Goal: Transaction & Acquisition: Obtain resource

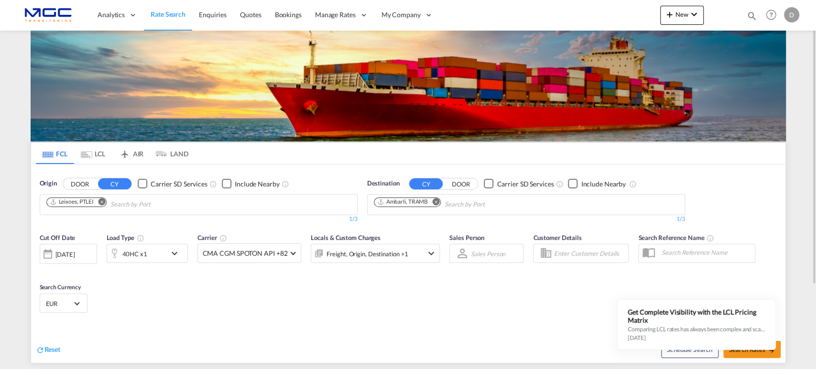
click at [434, 202] on md-icon "Remove" at bounding box center [435, 201] width 7 height 7
click at [434, 202] on input "Chips input." at bounding box center [419, 204] width 91 height 15
click at [102, 201] on md-icon "Remove" at bounding box center [101, 201] width 7 height 7
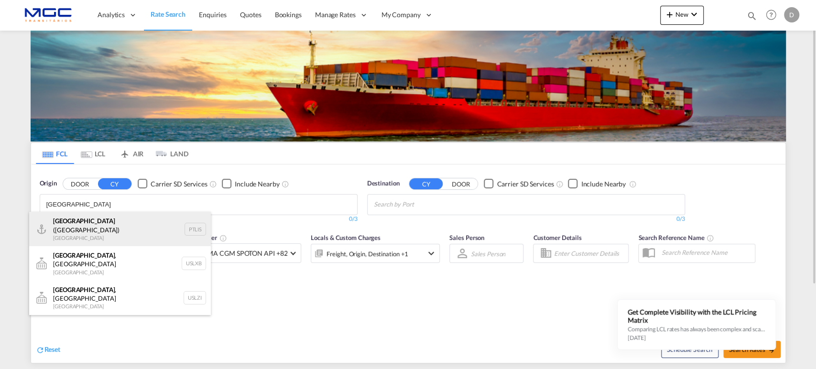
type input "[GEOGRAPHIC_DATA]"
click at [84, 223] on div "[GEOGRAPHIC_DATA] ([GEOGRAPHIC_DATA]) [GEOGRAPHIC_DATA] PTLIS" at bounding box center [120, 229] width 182 height 34
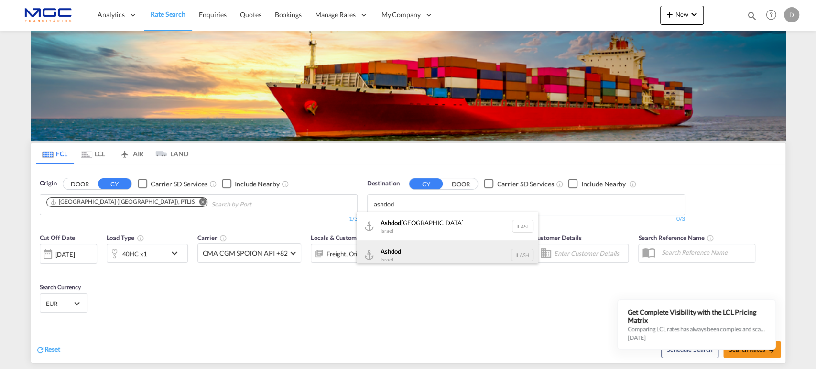
type input "ashdod"
click at [421, 255] on div "Ashdod [GEOGRAPHIC_DATA] [GEOGRAPHIC_DATA]" at bounding box center [448, 254] width 182 height 29
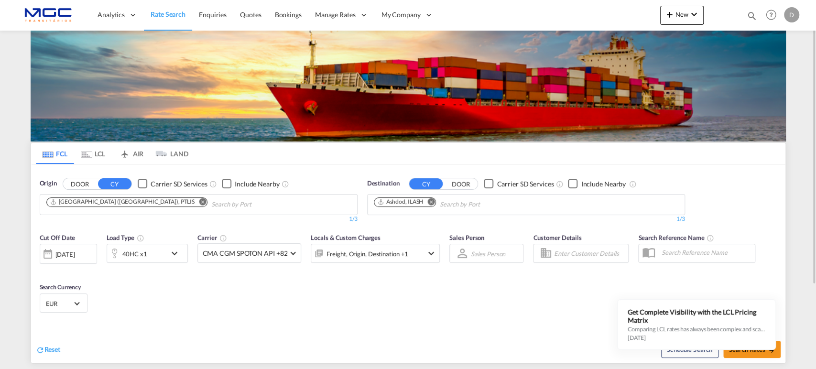
click at [159, 258] on div "40HC x1" at bounding box center [136, 253] width 59 height 19
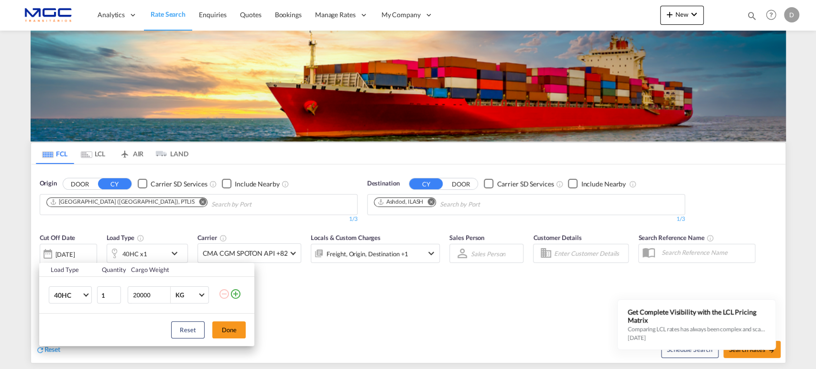
click at [451, 293] on div "Load Type Quantity Cargo Weight 40HC 20GP 40GP 40HC 45HC 20RE 40RE 40HR 20OT 40…" at bounding box center [408, 184] width 816 height 369
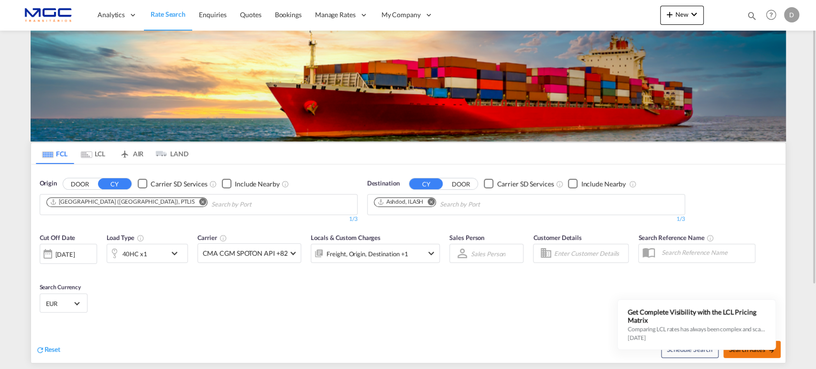
click at [747, 351] on span "Search Rates" at bounding box center [752, 350] width 46 height 8
type input "PTLIS to ILASH / [DATE]"
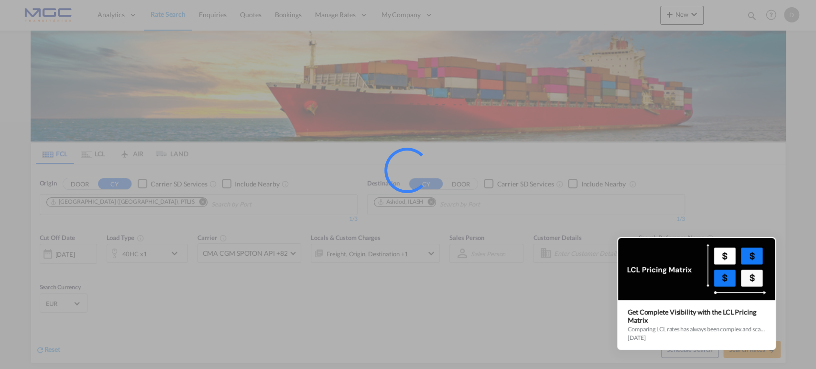
click at [771, 238] on icon at bounding box center [774, 238] width 7 height 7
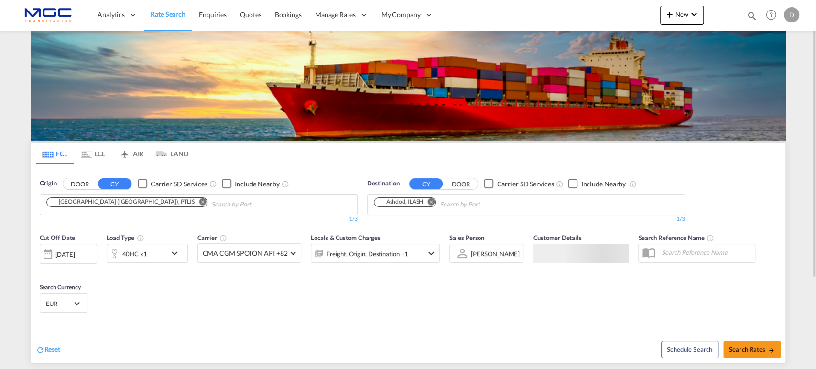
click at [76, 203] on div "[GEOGRAPHIC_DATA] ([GEOGRAPHIC_DATA]), PTLIS" at bounding box center [122, 202] width 145 height 8
click at [739, 346] on span "Search Rates" at bounding box center [752, 350] width 46 height 8
type input "PTLIS to ILASH / [DATE]"
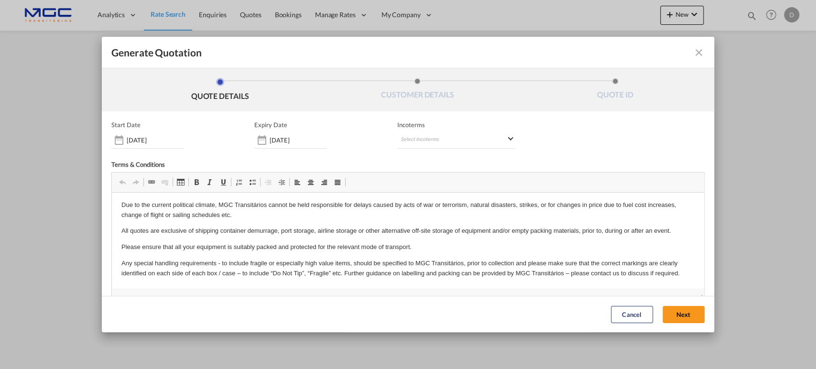
scroll to position [45, 0]
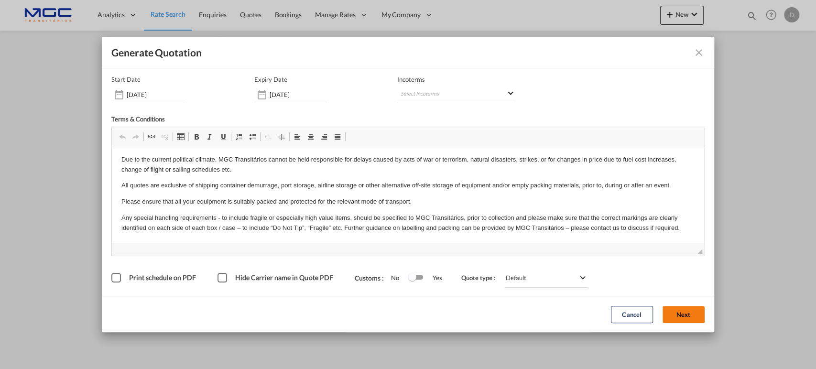
click at [678, 317] on button "Next" at bounding box center [683, 314] width 42 height 17
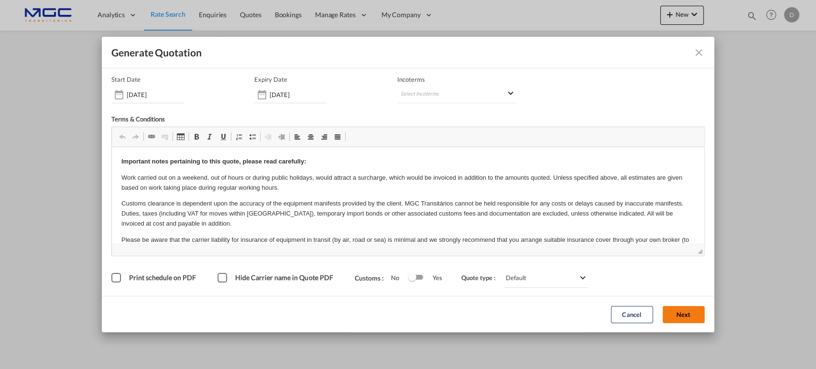
scroll to position [0, 0]
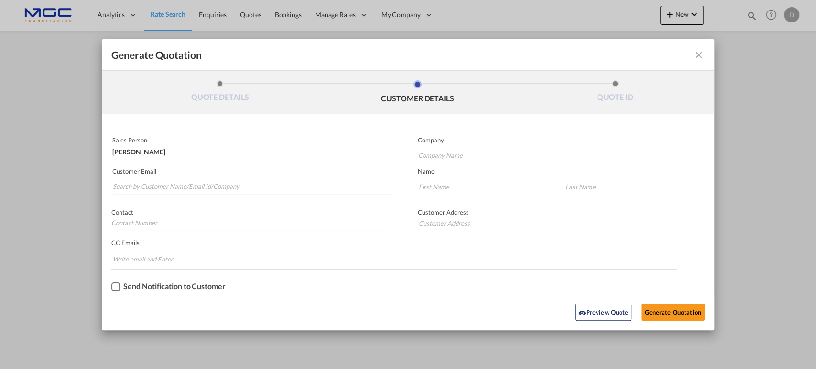
click at [212, 180] on input "Search by Customer Name/Email Id/Company" at bounding box center [252, 187] width 278 height 14
click at [155, 184] on input "Search by Customer Name/Email Id/Company" at bounding box center [252, 187] width 278 height 14
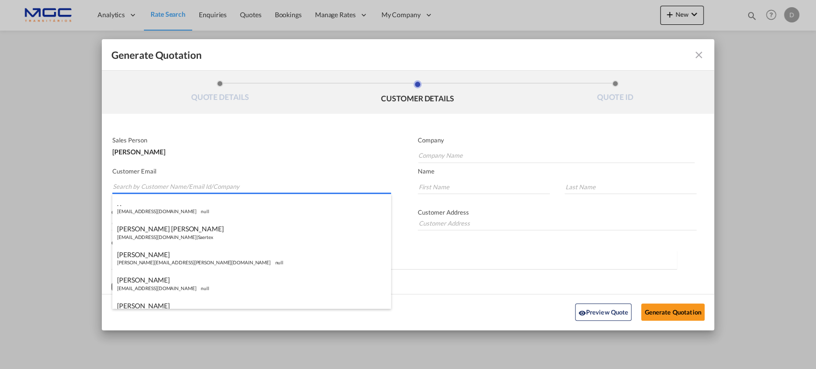
paste input "Loading two locations: 1. Rua Fernando Silva 1, 4580-357 Cristelo, Portugal 2. …"
type input "Loading two locations: 1. Rua Fernando Silva 1, 4580-357 Cristelo, Portugal 2. …"
click at [250, 185] on input "Loading two locations: 1. Rua Fernando Silva 1, 4580-357 Cristelo, Portugal 2. …" at bounding box center [252, 187] width 278 height 14
click at [251, 185] on input "Loading two locations: 1. Rua Fernando Silva 1, 4580-357 Cristelo, Portugal 2. …" at bounding box center [252, 187] width 278 height 14
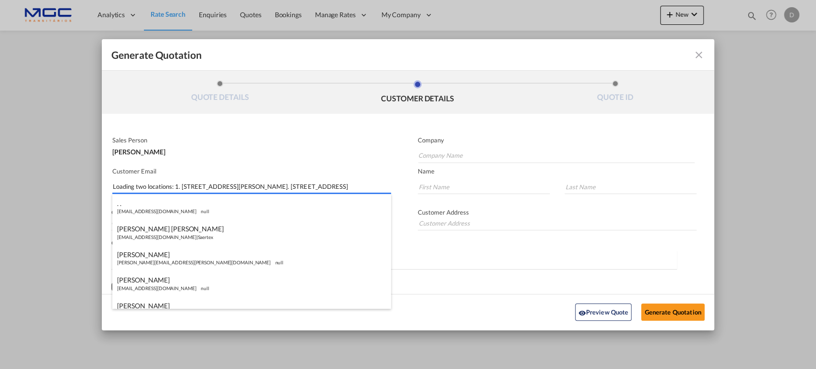
click at [251, 185] on input "Loading two locations: 1. Rua Fernando Silva 1, 4580-357 Cristelo, Portugal 2. …" at bounding box center [252, 187] width 278 height 14
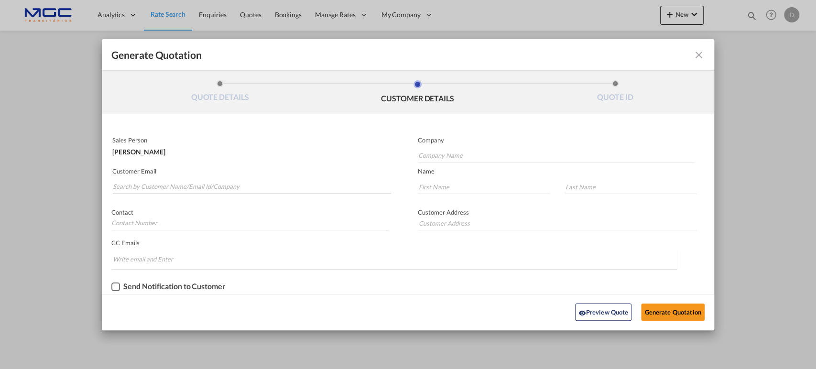
click at [186, 177] on md-autocomplete-wrap "Generate QuotationQUOTE ..." at bounding box center [251, 184] width 279 height 19
click at [180, 187] on input "Search by Customer Name/Email Id/Company" at bounding box center [252, 187] width 278 height 14
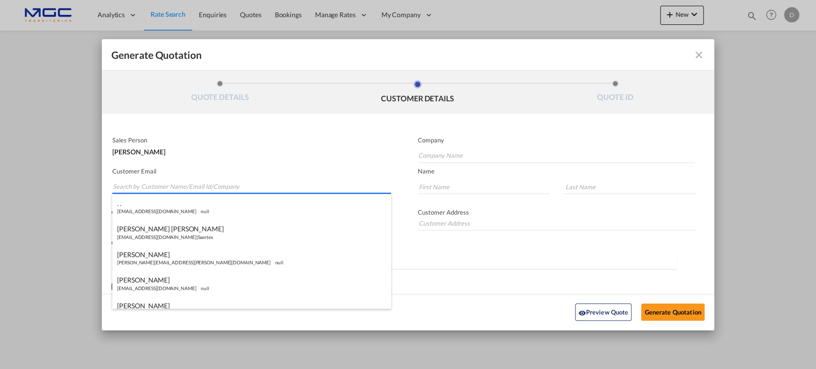
paste input "Christelle Mahieux <christelle.mahieux@gondrand.fr>"
drag, startPoint x: 169, startPoint y: 186, endPoint x: 12, endPoint y: 186, distance: 156.8
click at [12, 186] on div "Generate Quotation QUOTE DETAILS CUSTOMER DETAILS QUOTE ID Start Date 10 Sep 20…" at bounding box center [408, 184] width 816 height 369
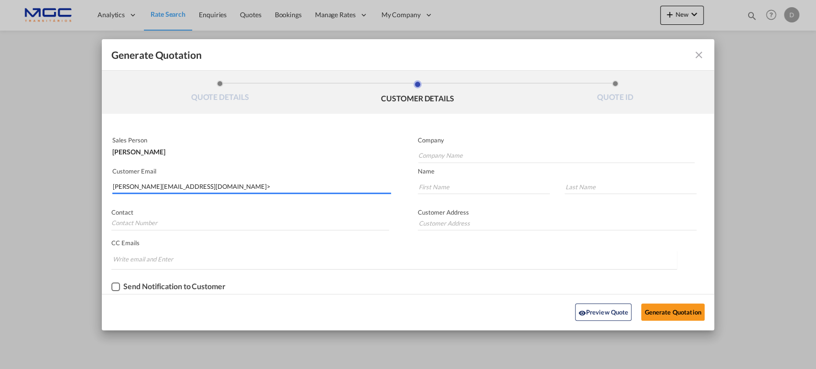
click at [216, 186] on input "christelle.mahieux@gondrand.fr>" at bounding box center [252, 187] width 278 height 14
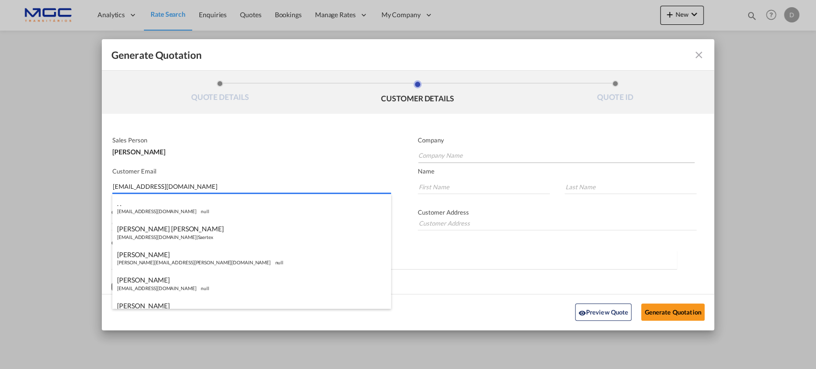
type input "christelle.mahieux@gondrand.fr"
click at [440, 150] on input "Company Name" at bounding box center [556, 156] width 277 height 14
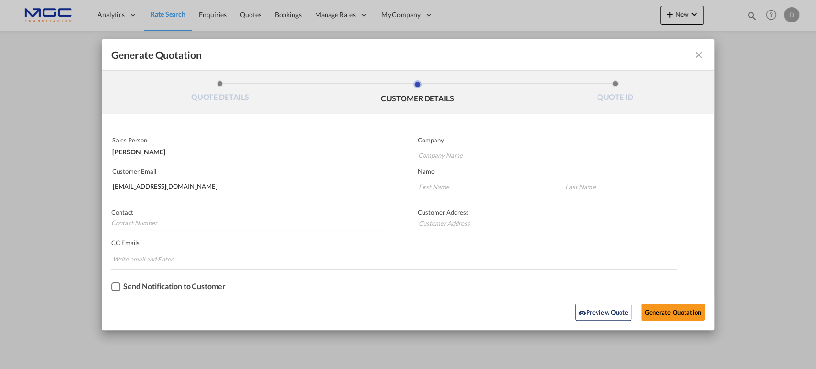
click at [435, 155] on input "Company Name" at bounding box center [556, 156] width 277 height 14
click at [430, 182] on input "Generate QuotationQUOTE ..." at bounding box center [484, 187] width 132 height 14
paste input "Christelle"
type input "Christelle"
click at [581, 184] on input "Generate QuotationQUOTE ..." at bounding box center [630, 187] width 132 height 14
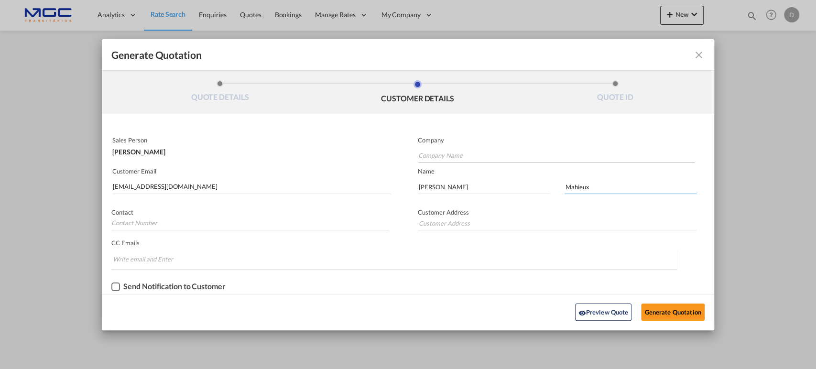
type input "Mahieux"
click at [471, 149] on input "Company Name" at bounding box center [556, 156] width 277 height 14
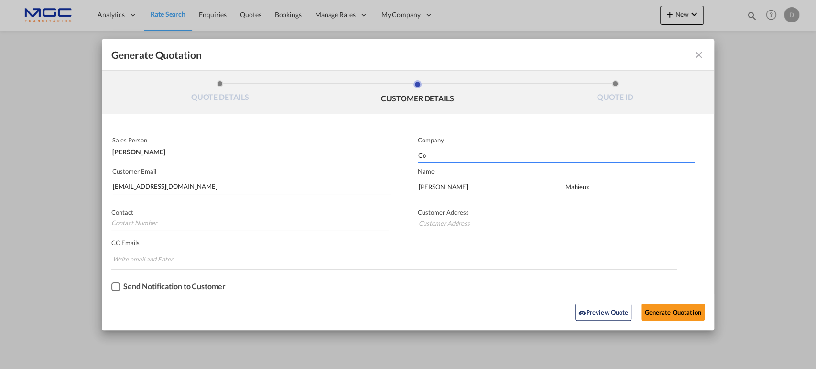
type input "C"
type input "Gondrand"
click at [683, 313] on button "Generate Quotation" at bounding box center [672, 312] width 63 height 17
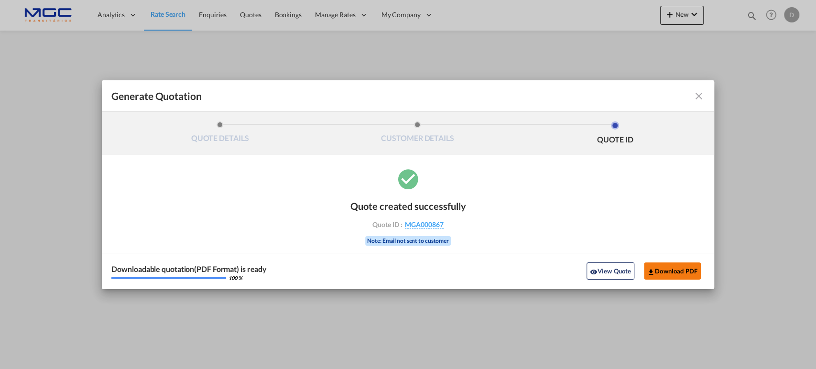
click at [653, 272] on md-icon "icon-download" at bounding box center [651, 272] width 8 height 8
